Goal: Contribute content

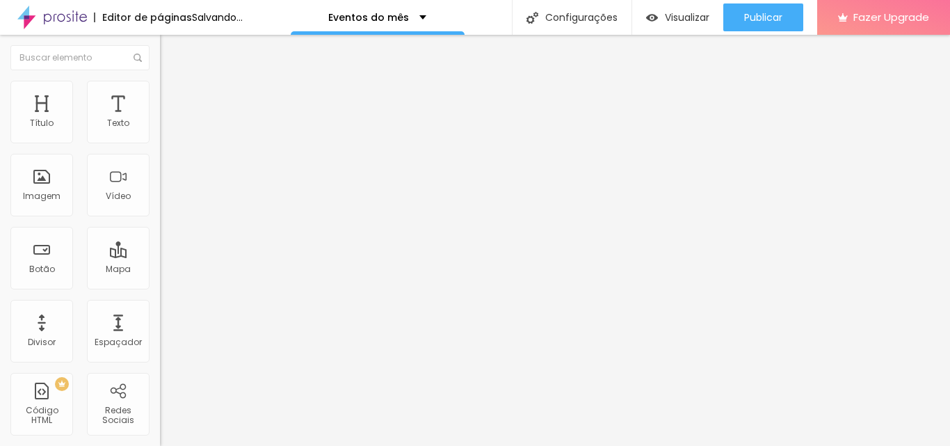
click at [170, 51] on div "Editar Coluna" at bounding box center [213, 50] width 86 height 11
click at [160, 120] on span "Adicionar imagem" at bounding box center [205, 114] width 90 height 12
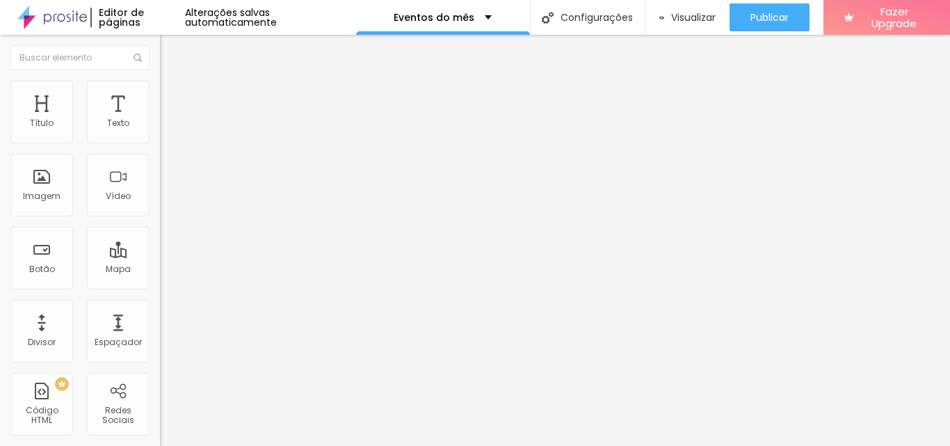
drag, startPoint x: 58, startPoint y: 376, endPoint x: 3, endPoint y: 376, distance: 55.0
click at [160, 318] on div "Trocar imagem Descrição da imagem (Alt) Alinhamento Proporção Original Cinema 1…" at bounding box center [240, 213] width 160 height 209
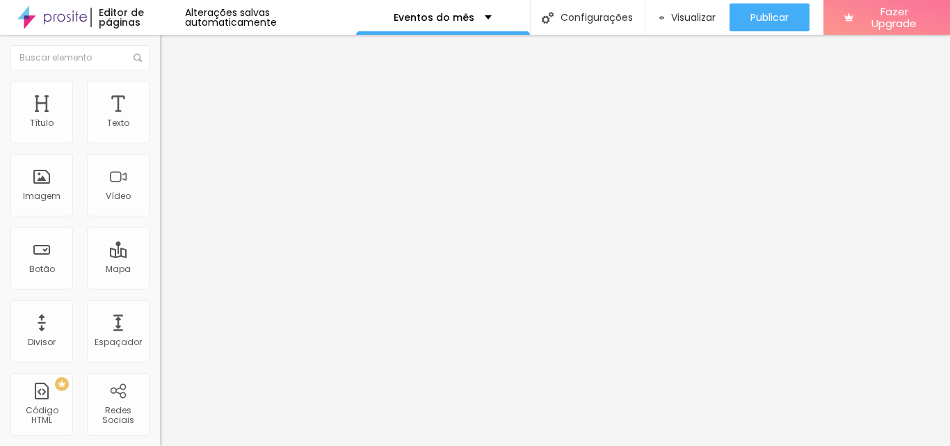
paste input "[DOMAIN_NAME][URL]"
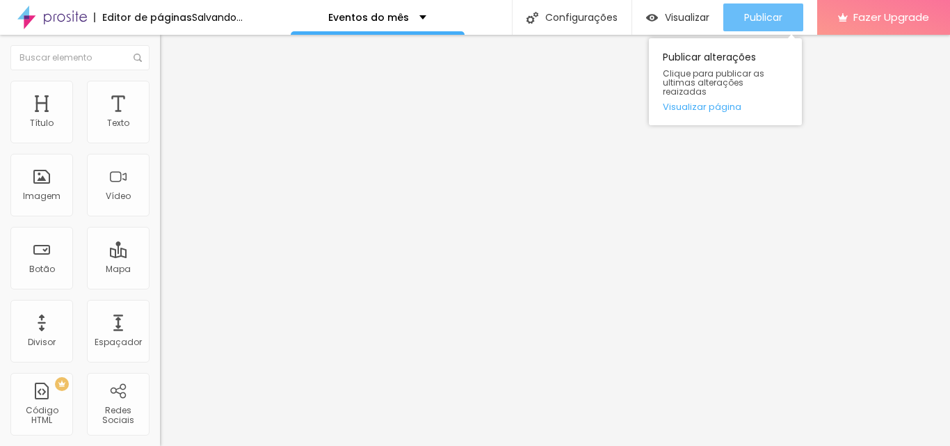
type input "[URL][DOMAIN_NAME]"
click at [767, 14] on span "Publicar" at bounding box center [763, 17] width 38 height 11
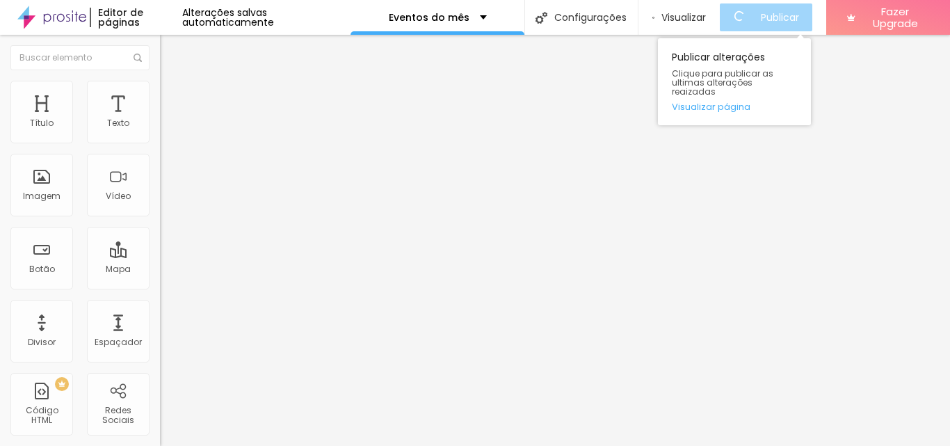
scroll to position [0, 0]
